Goal: Browse casually

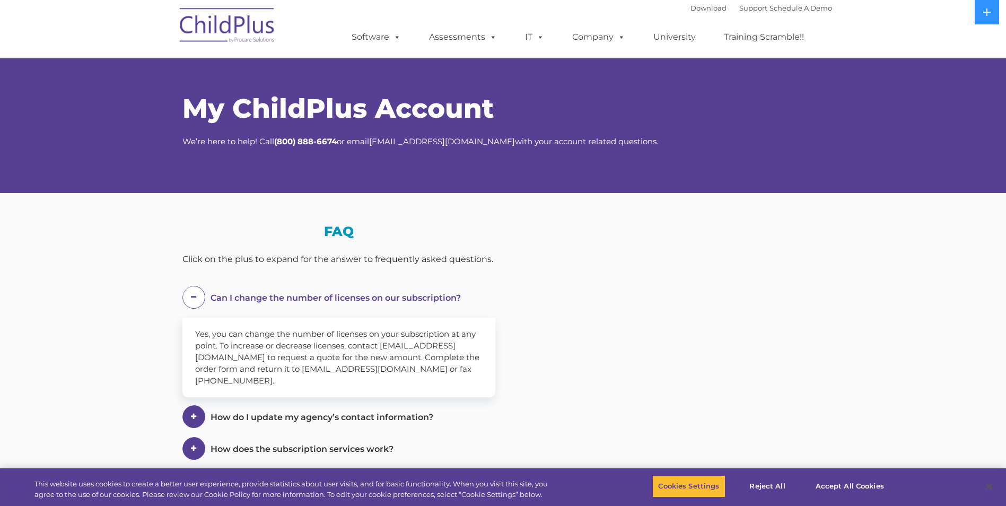
select select "MEDIUM"
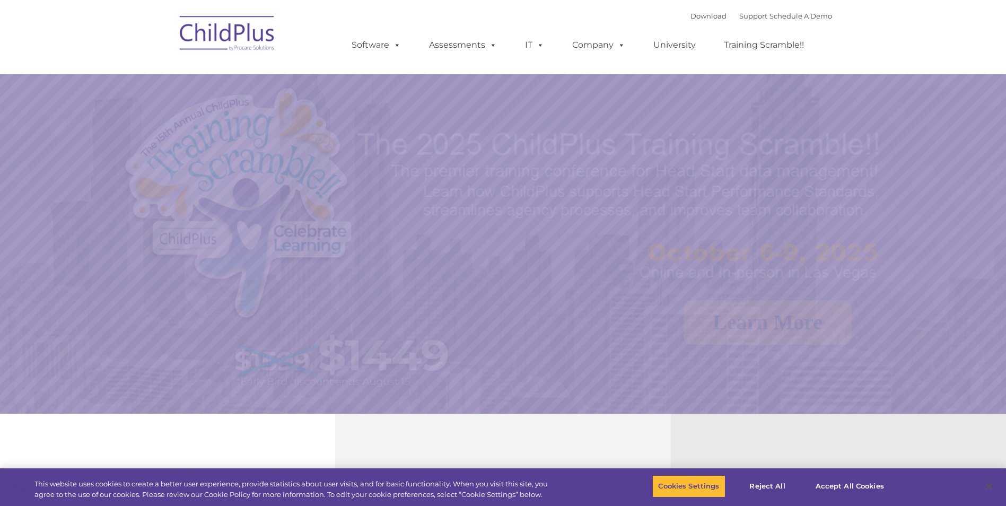
select select "MEDIUM"
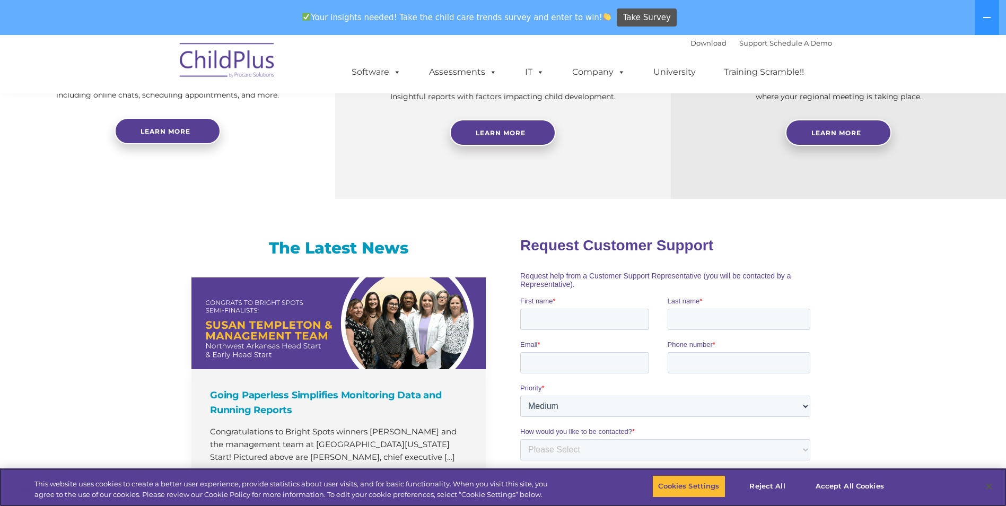
scroll to position [495, 0]
